Goal: Navigation & Orientation: Find specific page/section

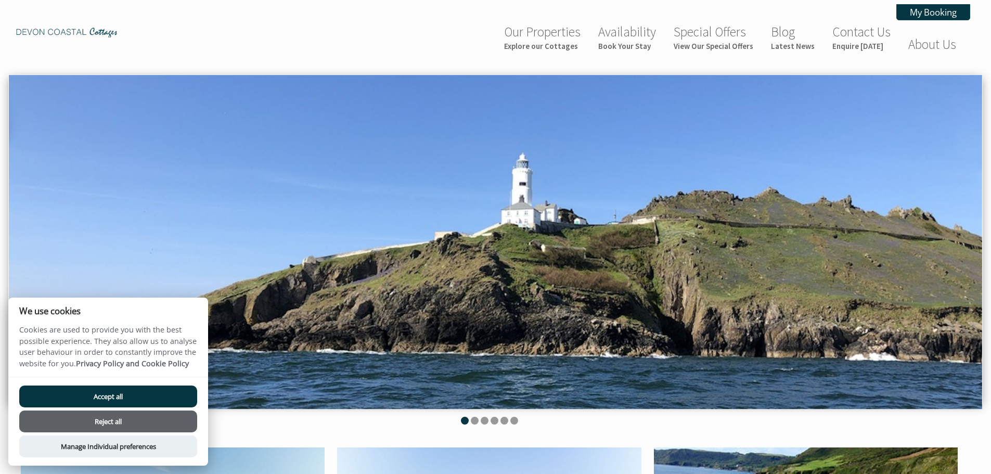
click at [106, 394] on button "Accept all" at bounding box center [108, 396] width 178 height 22
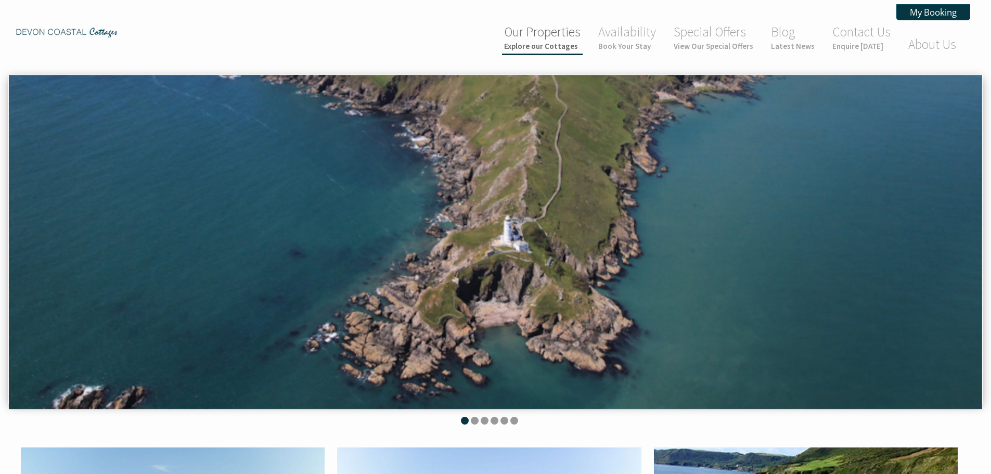
click at [558, 45] on small "Explore our Cottages" at bounding box center [542, 46] width 76 height 10
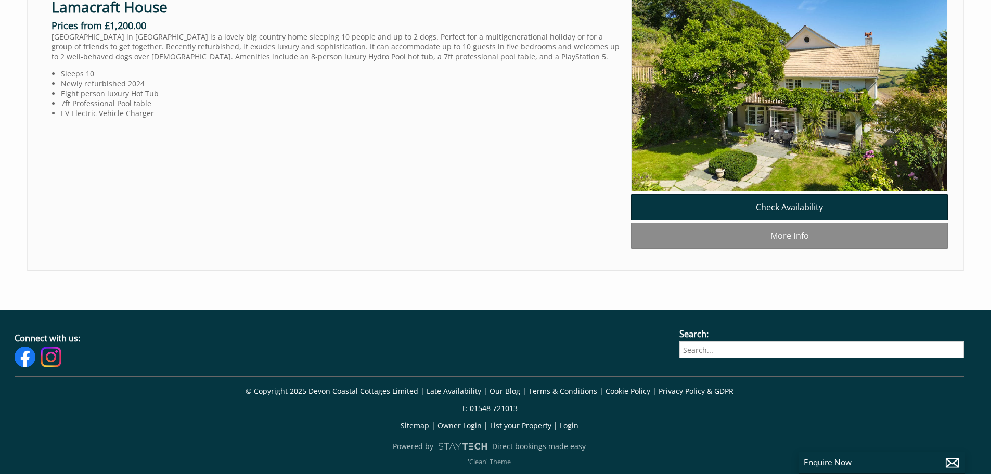
scroll to position [1494, 0]
